Goal: Information Seeking & Learning: Learn about a topic

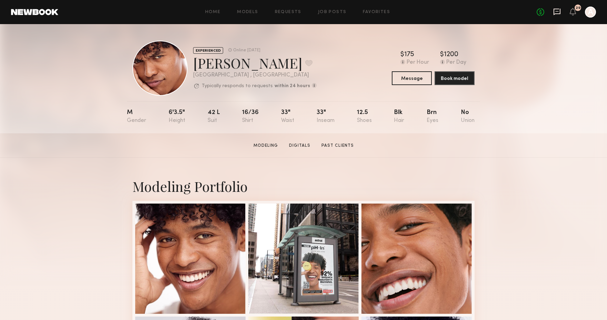
click at [557, 10] on icon at bounding box center [557, 12] width 8 height 8
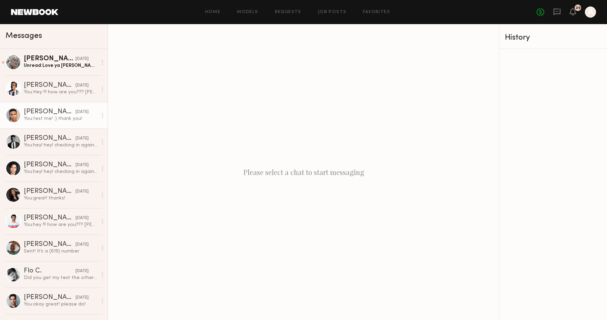
click at [36, 110] on div "Tony D." at bounding box center [50, 112] width 52 height 7
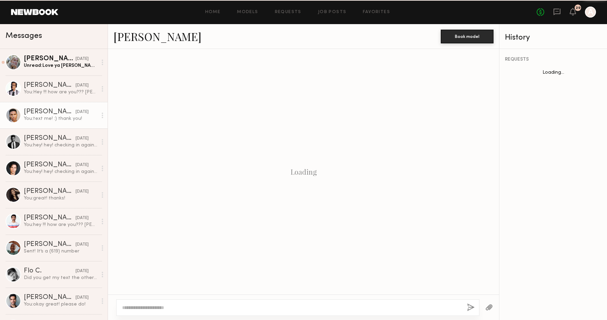
scroll to position [736, 0]
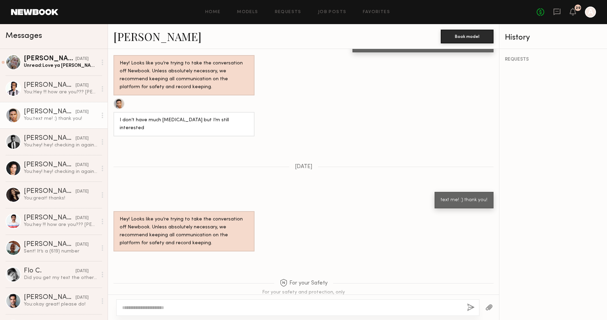
click at [131, 32] on link "Tony D." at bounding box center [157, 36] width 88 height 15
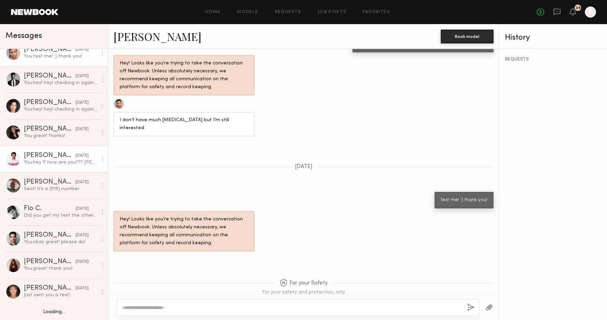
scroll to position [68, 0]
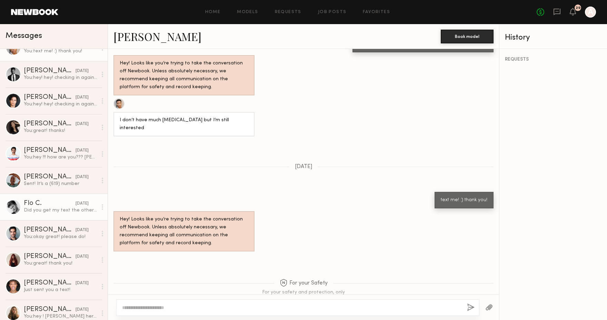
click at [37, 206] on div "Flo C." at bounding box center [50, 203] width 52 height 7
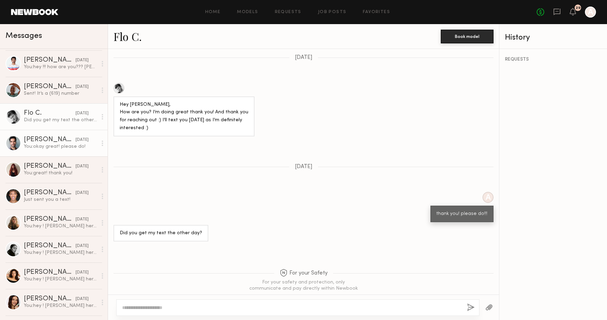
scroll to position [159, 0]
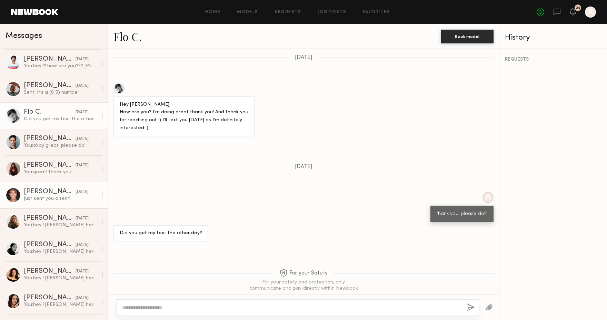
click at [44, 196] on div "Just sent you a text!" at bounding box center [60, 198] width 73 height 7
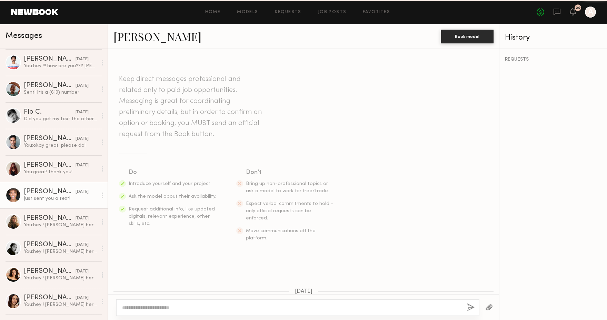
scroll to position [260, 0]
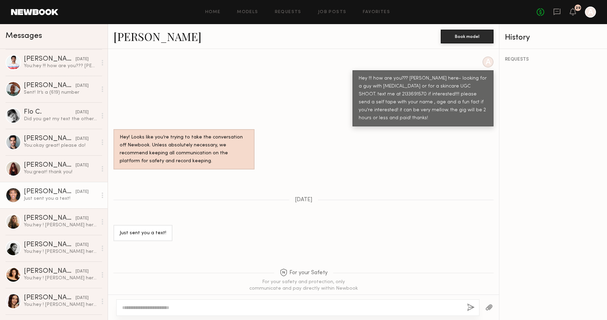
click at [138, 33] on link "Donovan M." at bounding box center [157, 36] width 88 height 15
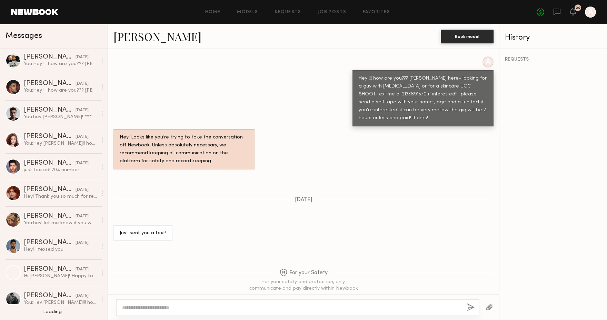
scroll to position [614, 0]
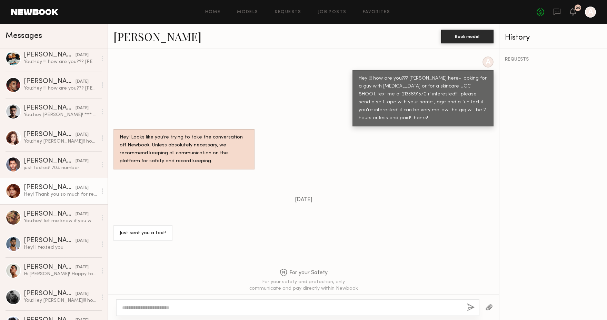
click at [40, 188] on div "Polly R." at bounding box center [50, 187] width 52 height 7
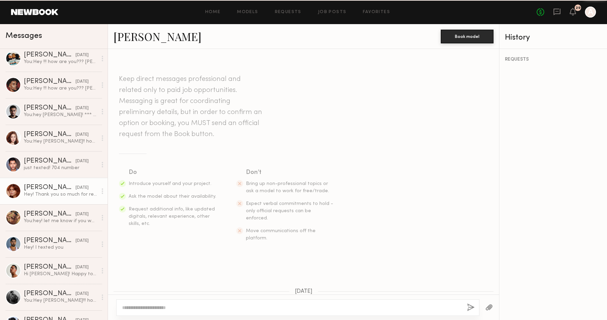
scroll to position [232, 0]
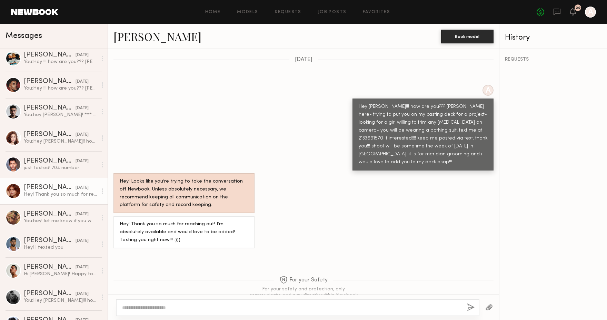
click at [133, 35] on link "Polly R." at bounding box center [157, 36] width 88 height 15
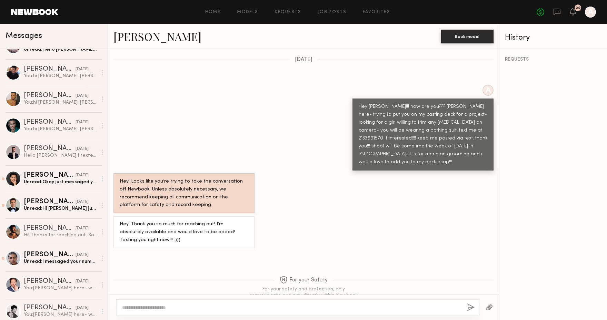
scroll to position [1000, 0]
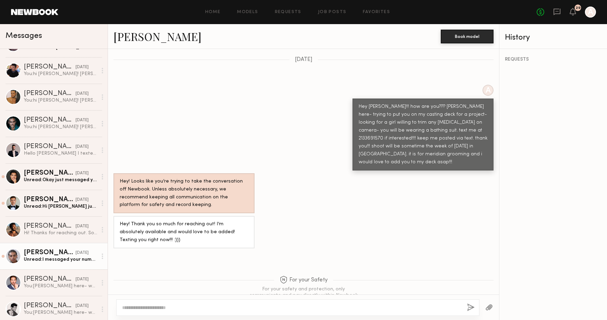
click at [44, 251] on div "Jaylin D." at bounding box center [50, 253] width 52 height 7
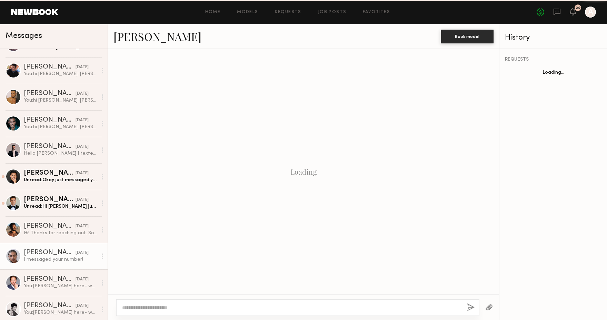
scroll to position [204, 0]
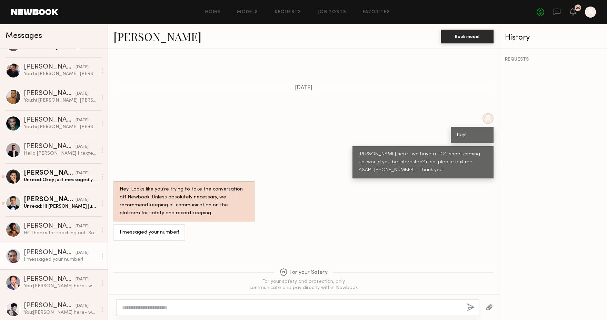
click at [132, 32] on link "Jaylin D." at bounding box center [157, 36] width 88 height 15
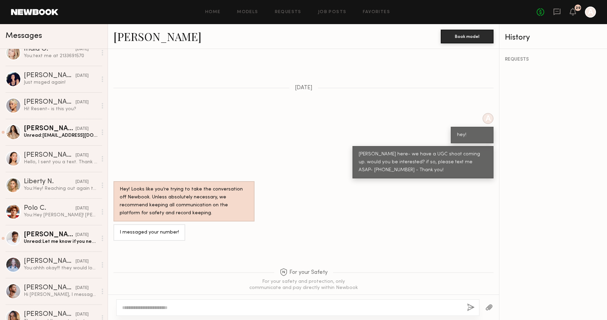
scroll to position [1768, 0]
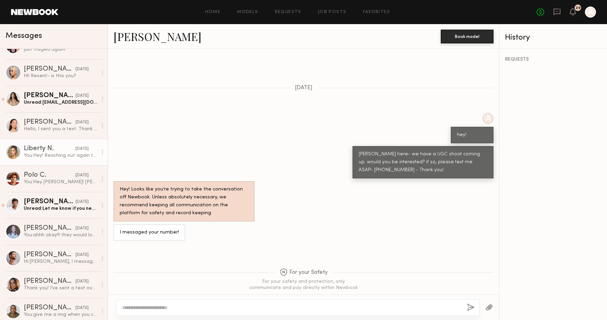
click at [34, 146] on div "Liberty N." at bounding box center [50, 148] width 52 height 7
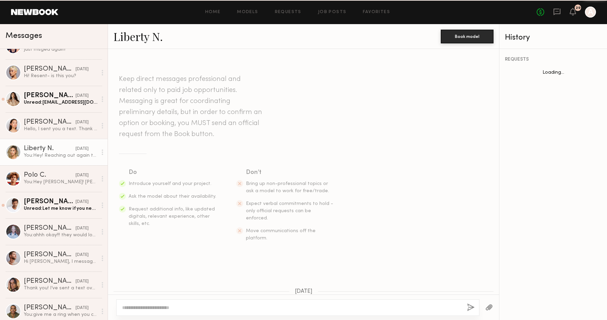
scroll to position [390, 0]
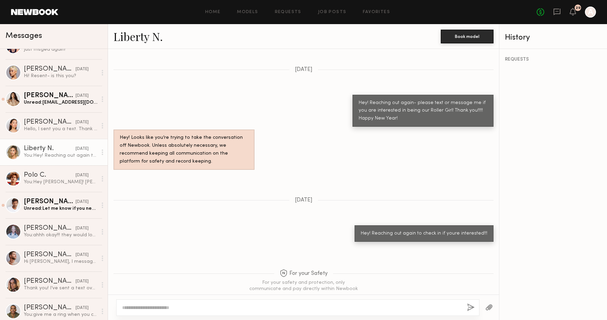
click at [134, 26] on div "Liberty N. Book model" at bounding box center [303, 36] width 391 height 25
click at [132, 45] on div "Liberty N. Book model" at bounding box center [303, 36] width 391 height 25
click at [135, 38] on link "Liberty N." at bounding box center [137, 36] width 49 height 15
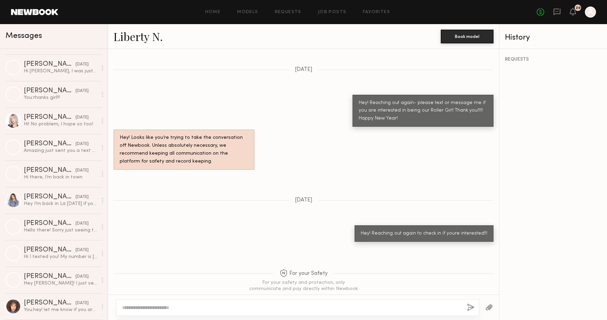
scroll to position [2651, 0]
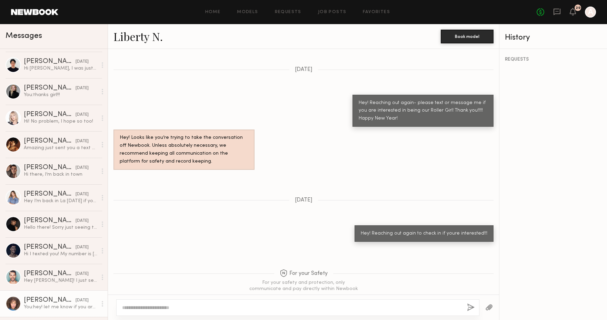
click at [47, 302] on div "Monique L." at bounding box center [50, 300] width 52 height 7
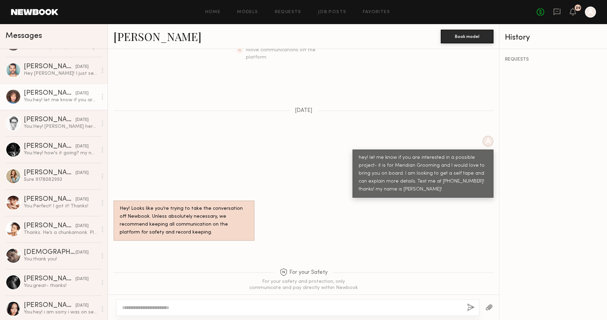
scroll to position [2860, 0]
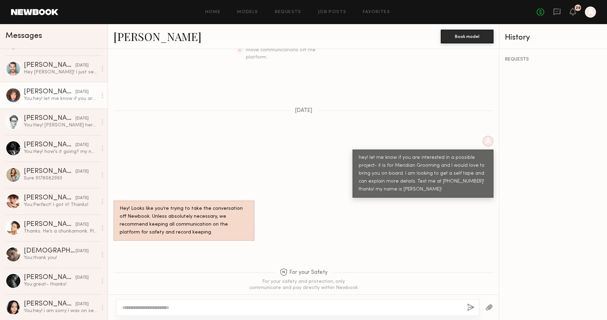
click at [38, 12] on link at bounding box center [34, 12] width 47 height 6
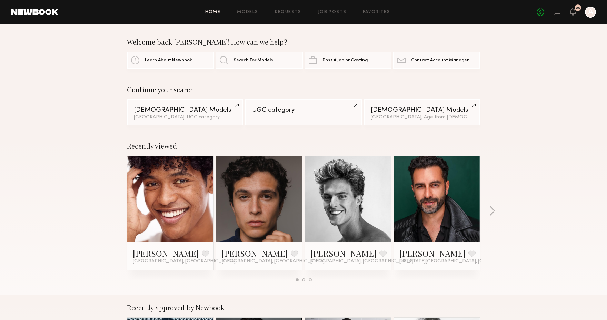
click at [271, 183] on link at bounding box center [259, 199] width 42 height 86
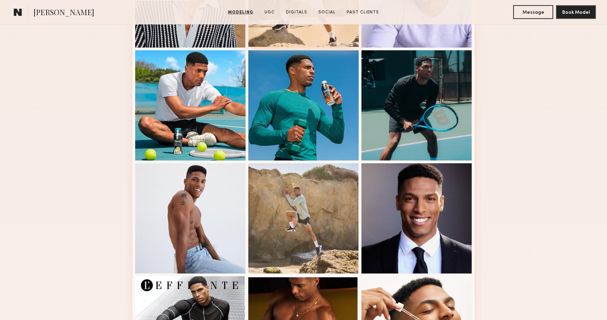
scroll to position [314, 0]
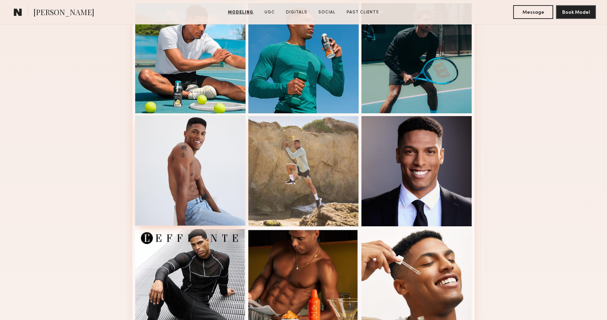
click at [211, 133] on div at bounding box center [190, 170] width 110 height 110
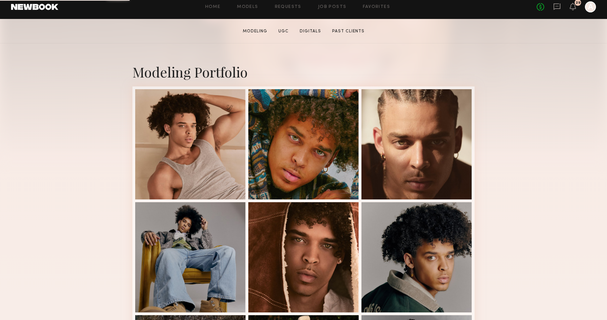
scroll to position [123, 0]
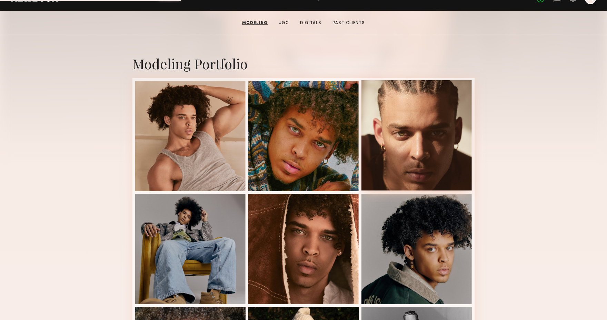
click at [425, 120] on div at bounding box center [416, 135] width 110 height 110
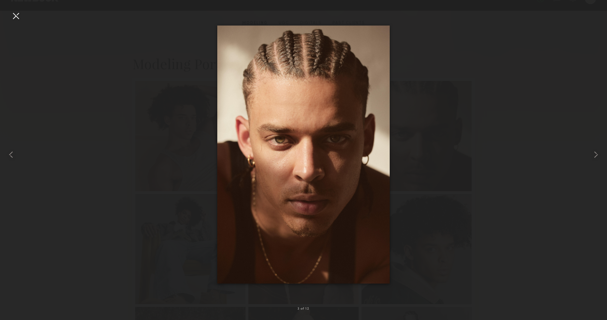
click at [15, 13] on div at bounding box center [15, 15] width 11 height 11
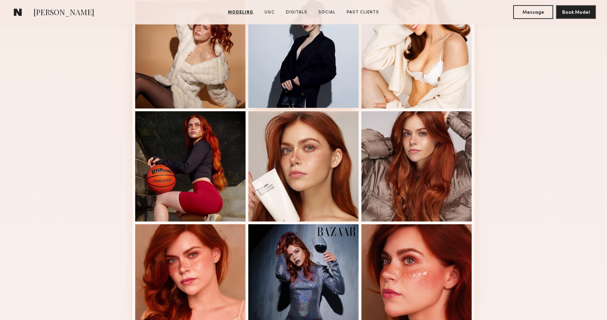
scroll to position [320, 0]
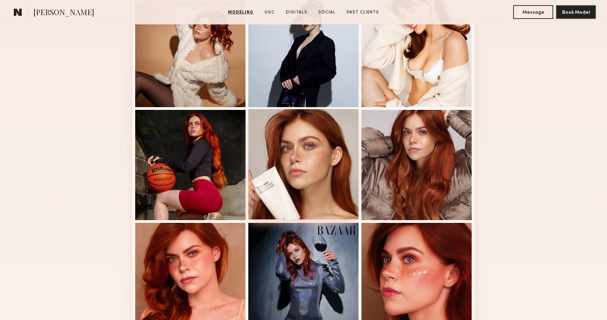
click at [316, 161] on div at bounding box center [303, 164] width 110 height 110
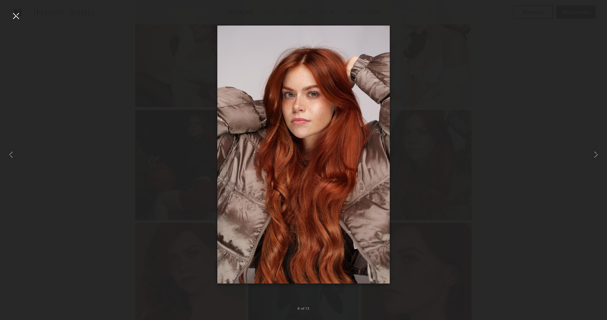
click at [18, 17] on div at bounding box center [15, 15] width 11 height 11
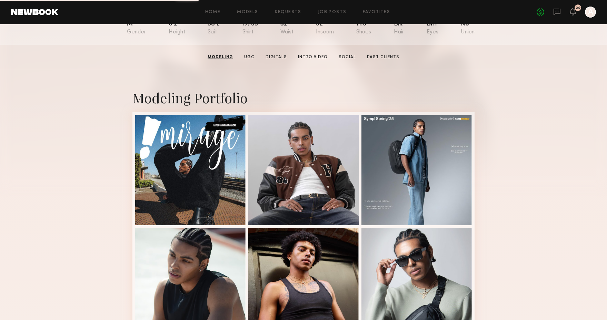
scroll to position [83, 0]
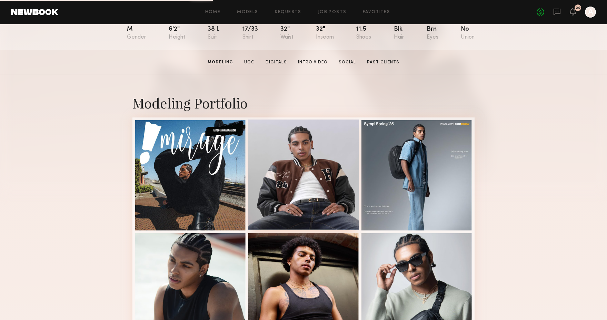
click at [315, 149] on div at bounding box center [303, 175] width 110 height 110
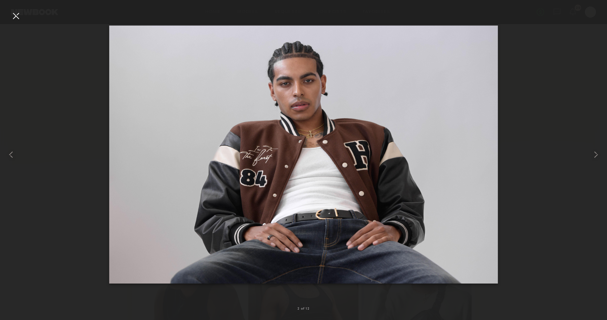
click at [17, 17] on div at bounding box center [15, 15] width 11 height 11
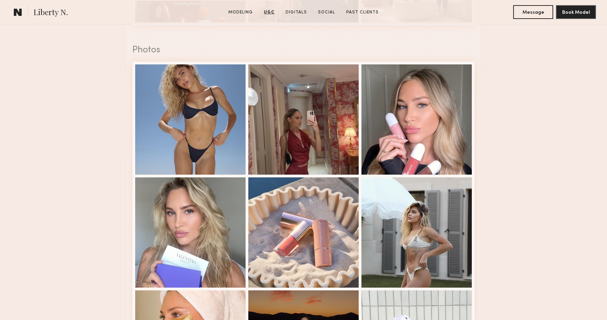
scroll to position [1179, 0]
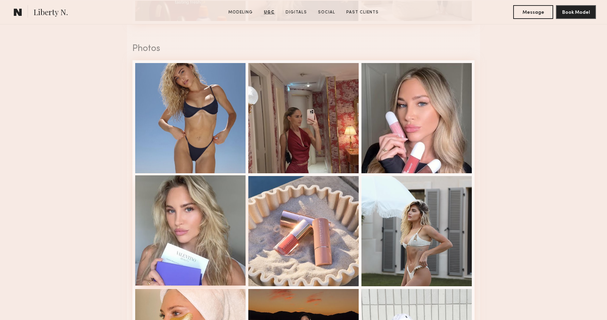
click at [205, 236] on div at bounding box center [190, 230] width 110 height 110
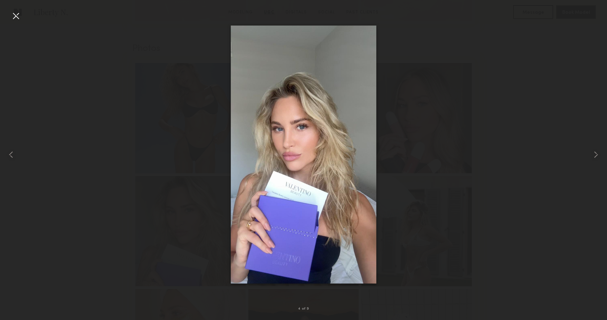
click at [16, 14] on div at bounding box center [15, 15] width 11 height 11
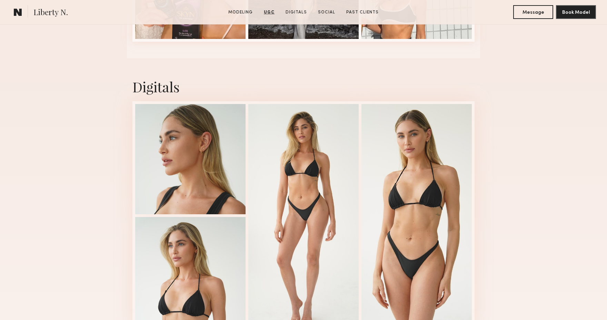
scroll to position [1541, 0]
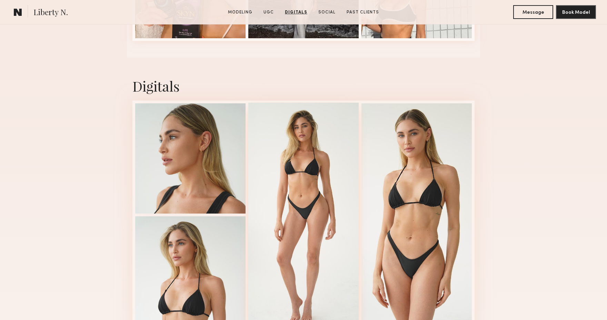
click at [348, 150] on div at bounding box center [303, 214] width 110 height 223
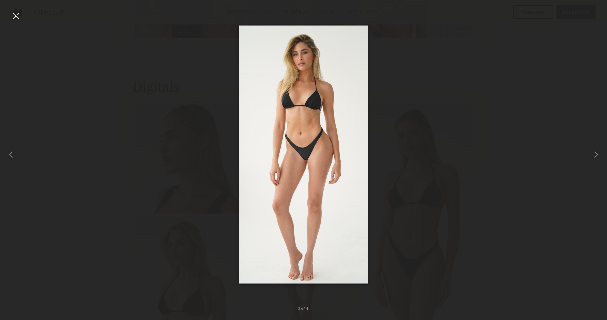
click at [18, 13] on div at bounding box center [15, 15] width 11 height 11
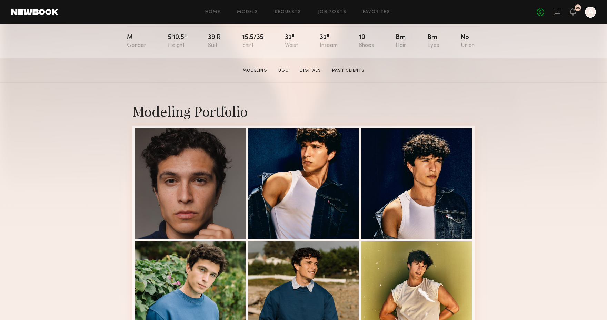
scroll to position [102, 0]
